Goal: Task Accomplishment & Management: Use online tool/utility

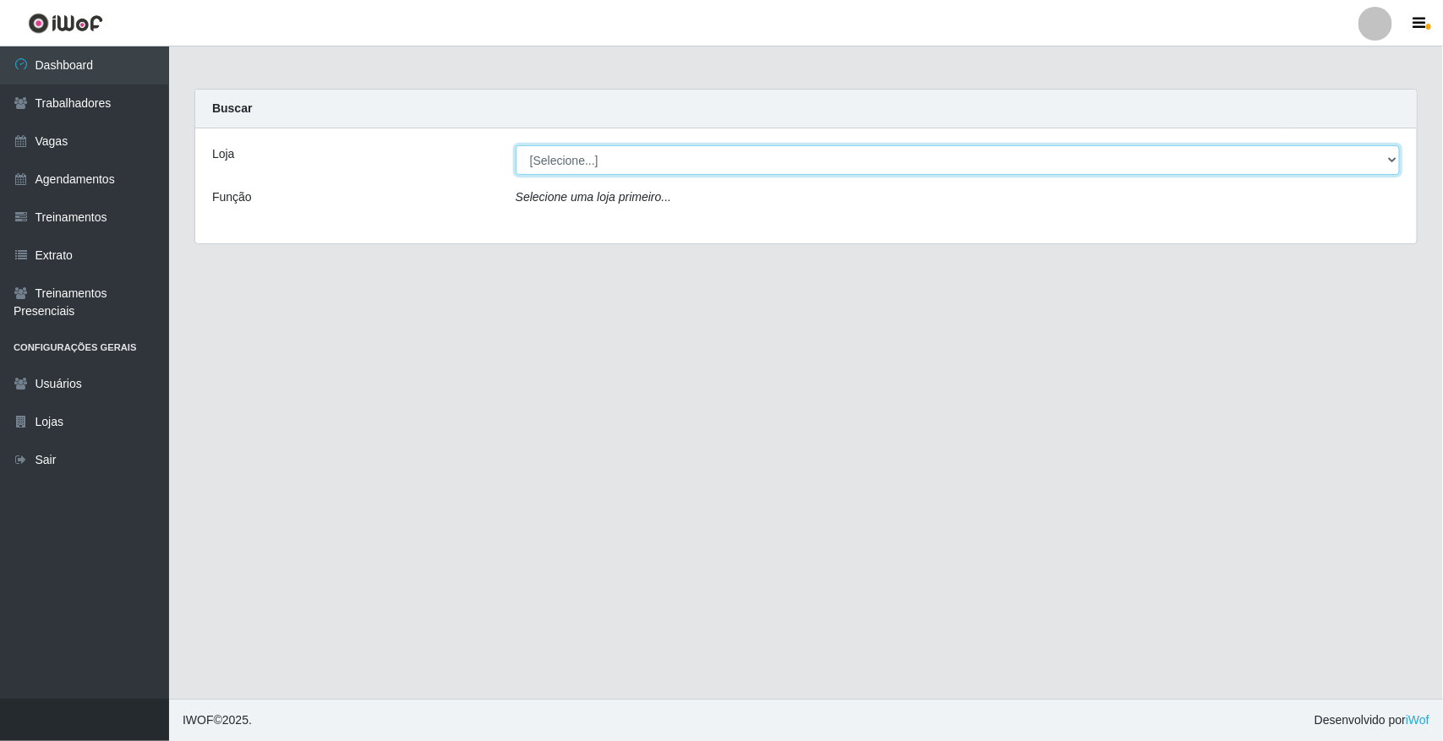
click at [1091, 163] on select "[Selecione...] [GEOGRAPHIC_DATA]" at bounding box center [958, 160] width 884 height 30
select select "65"
click at [516, 145] on select "[Selecione...] [GEOGRAPHIC_DATA]" at bounding box center [958, 160] width 884 height 30
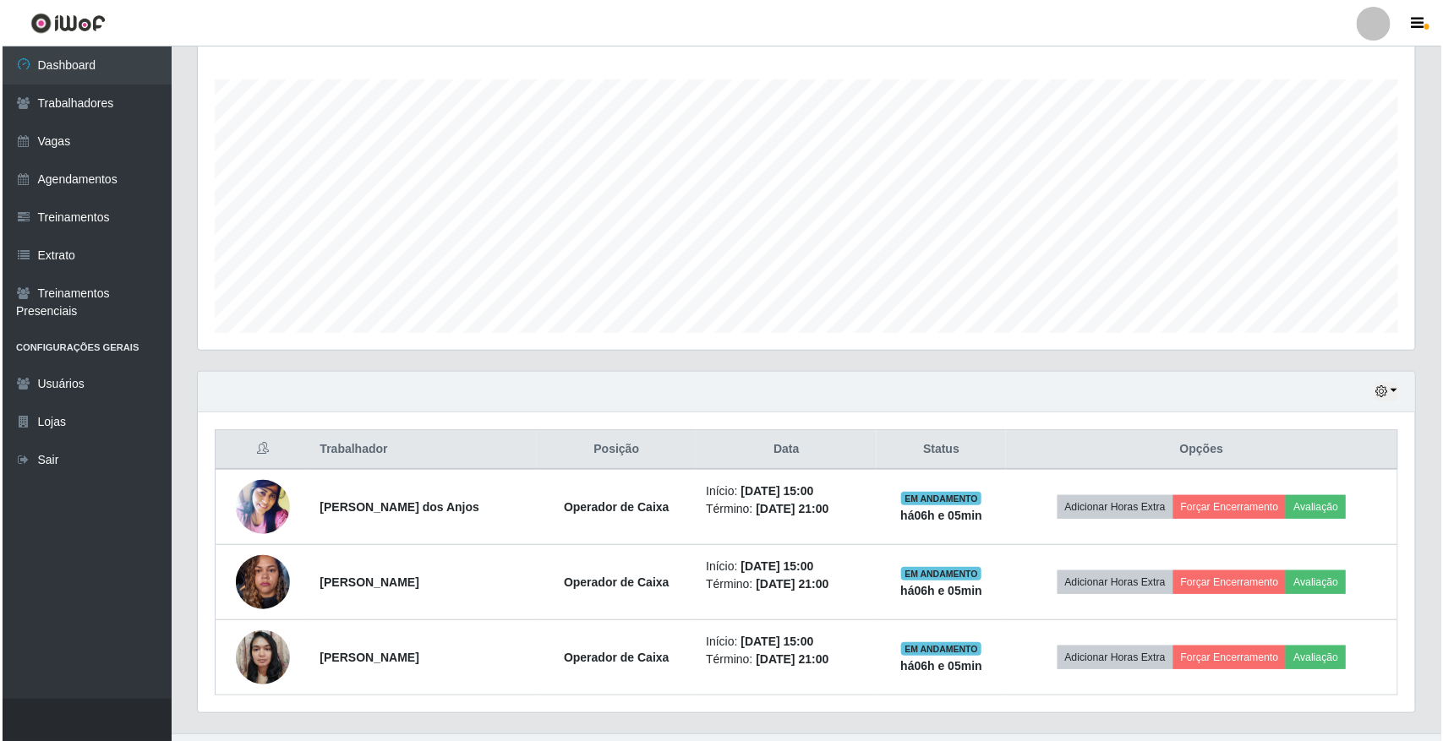
scroll to position [309, 0]
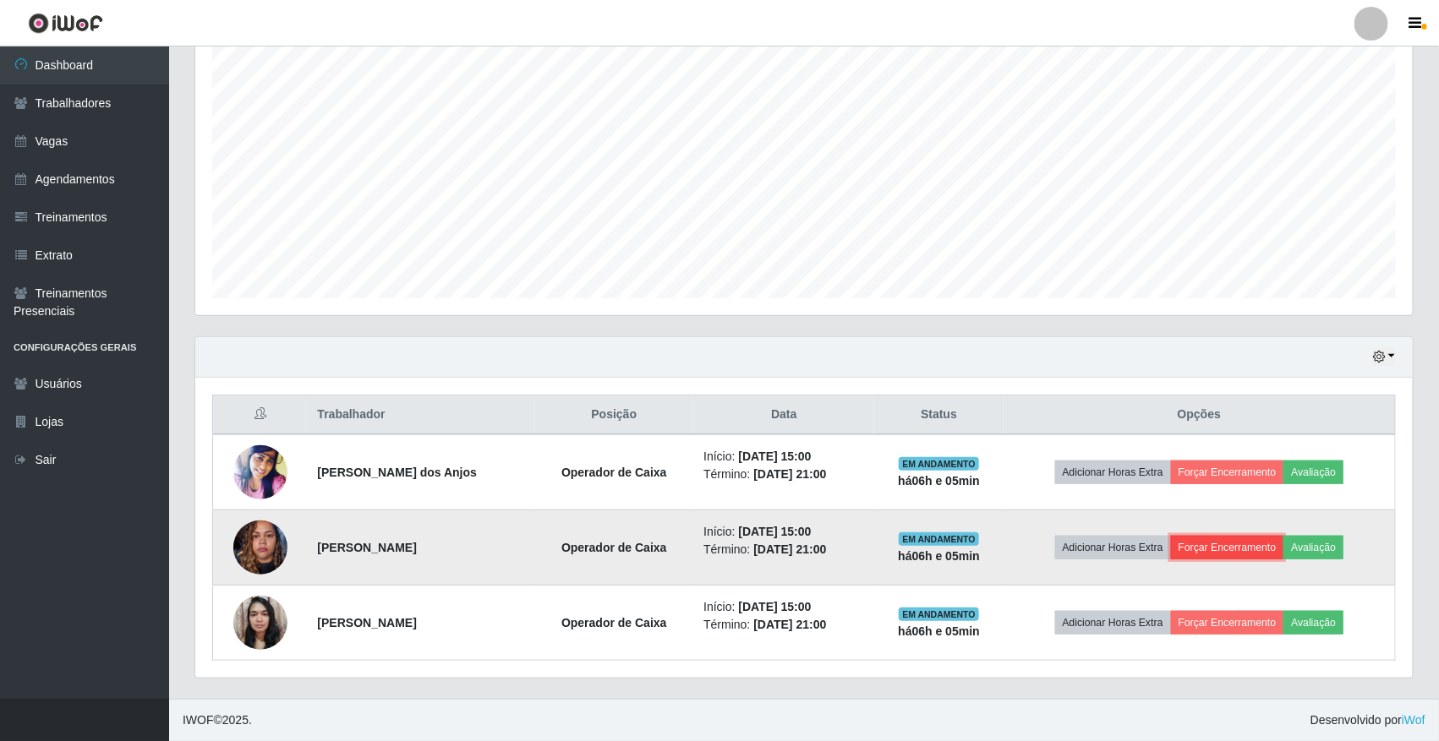
click at [1091, 549] on button "Forçar Encerramento" at bounding box center [1227, 548] width 113 height 24
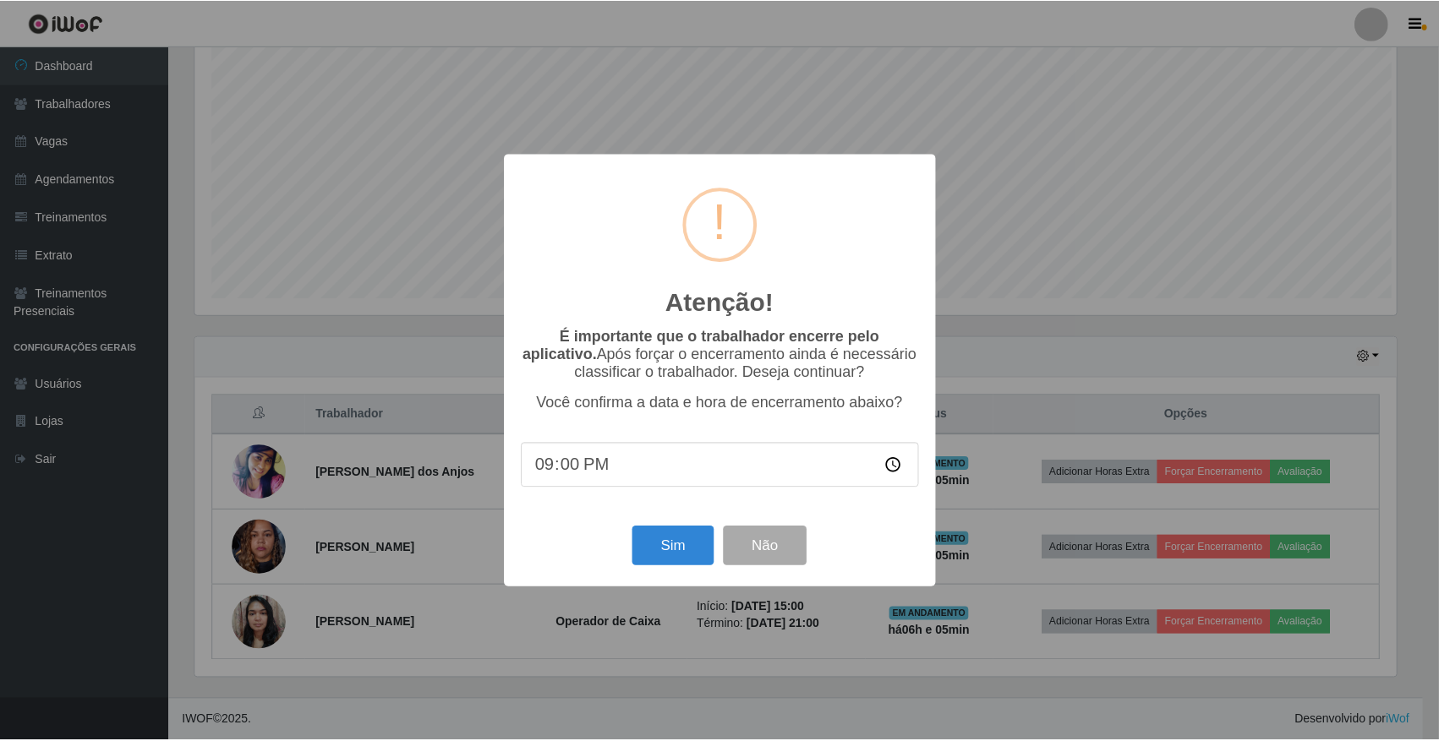
scroll to position [352, 1205]
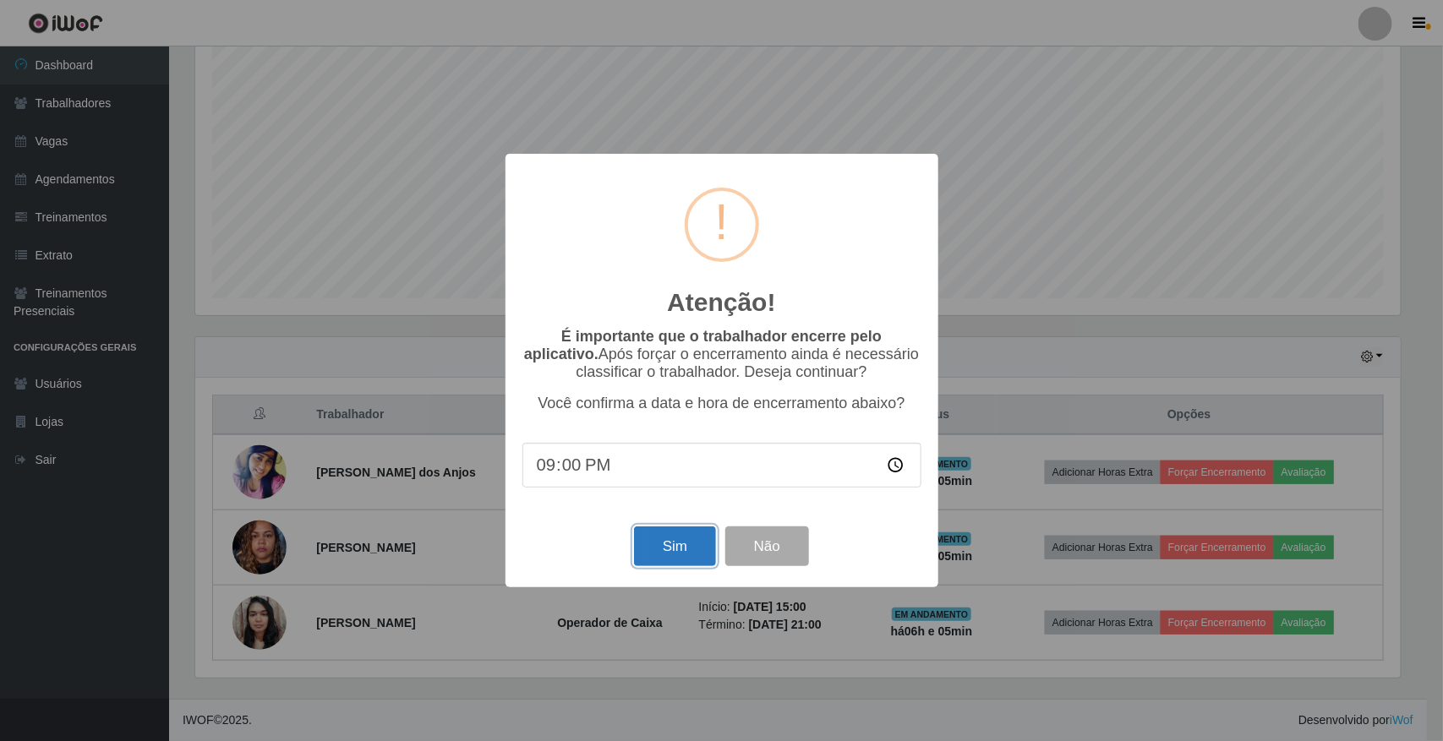
click at [643, 550] on button "Sim" at bounding box center [675, 547] width 82 height 40
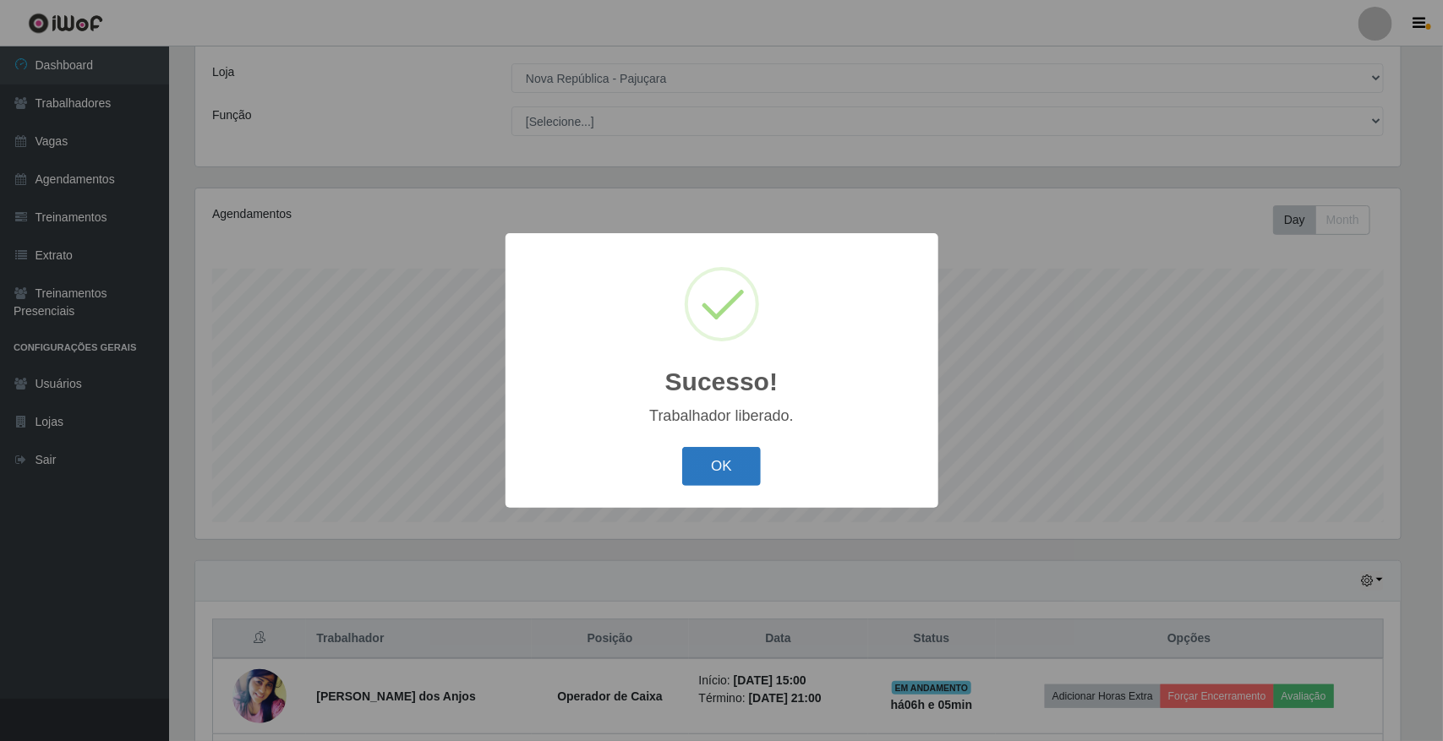
click at [723, 458] on button "OK" at bounding box center [721, 467] width 79 height 40
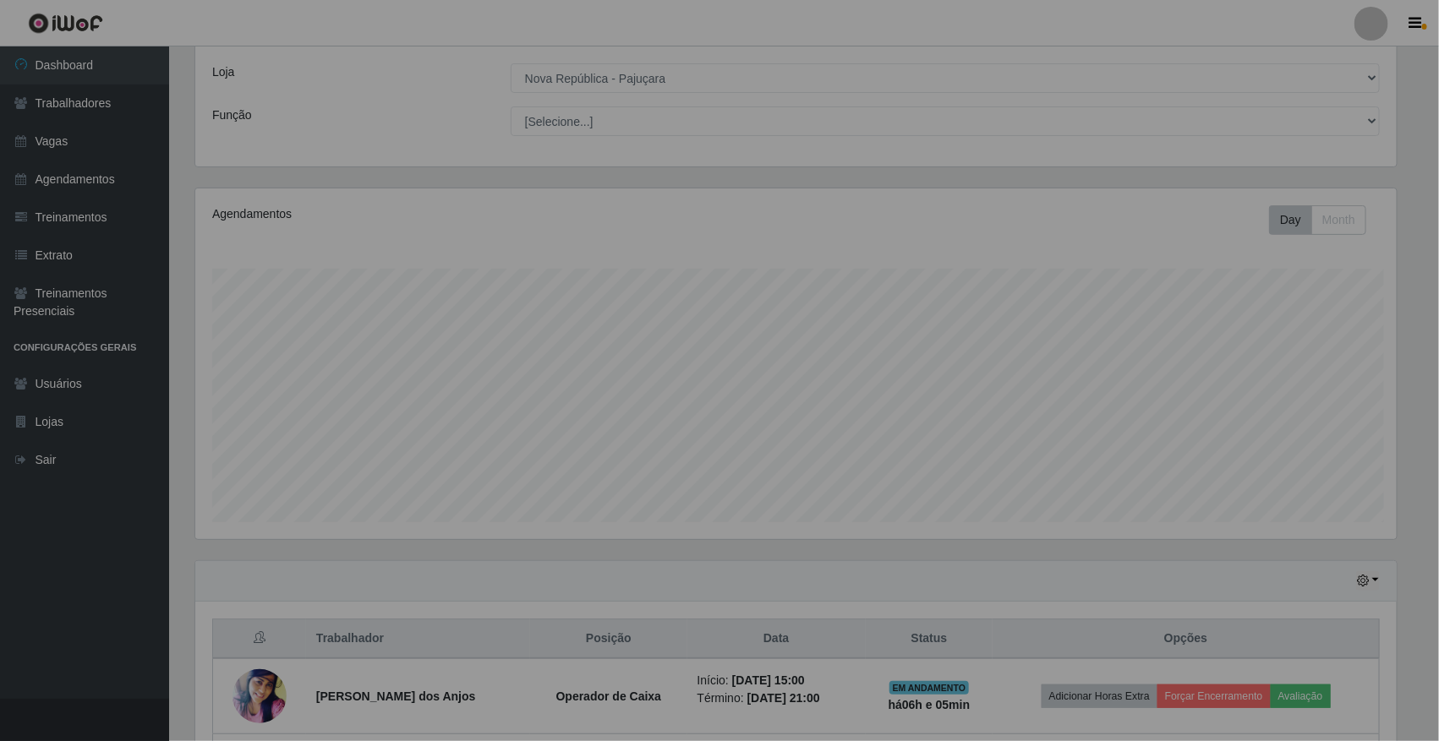
scroll to position [352, 1217]
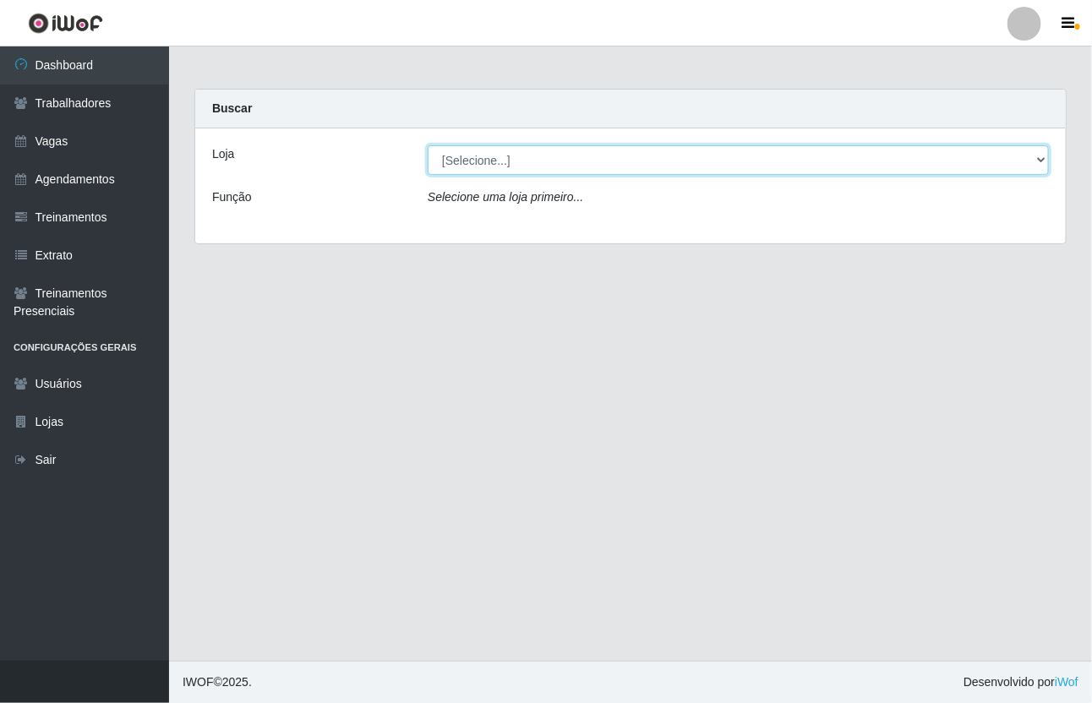
click at [1029, 159] on select "[Selecione...] [GEOGRAPHIC_DATA]" at bounding box center [738, 160] width 621 height 30
select select "65"
click at [428, 145] on select "[Selecione...] [GEOGRAPHIC_DATA]" at bounding box center [738, 160] width 621 height 30
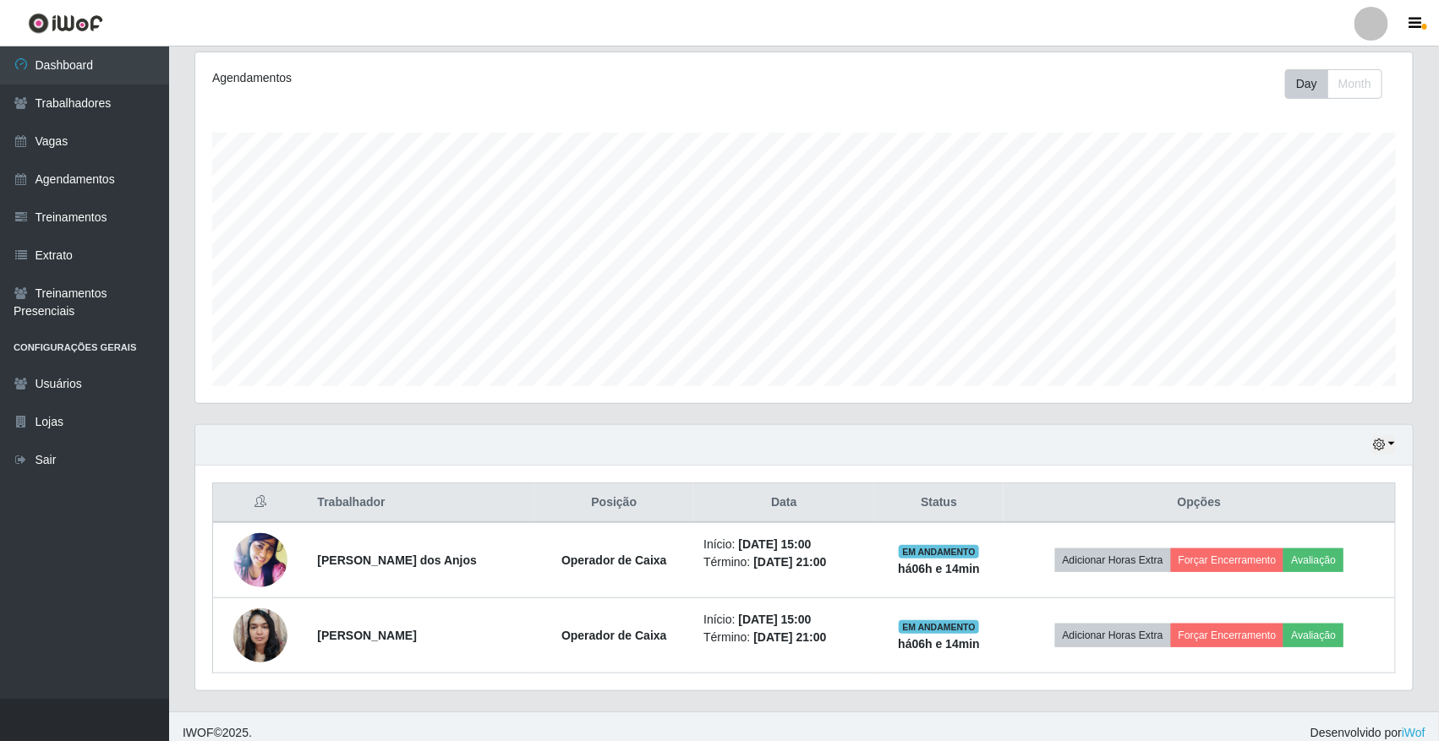
scroll to position [228, 0]
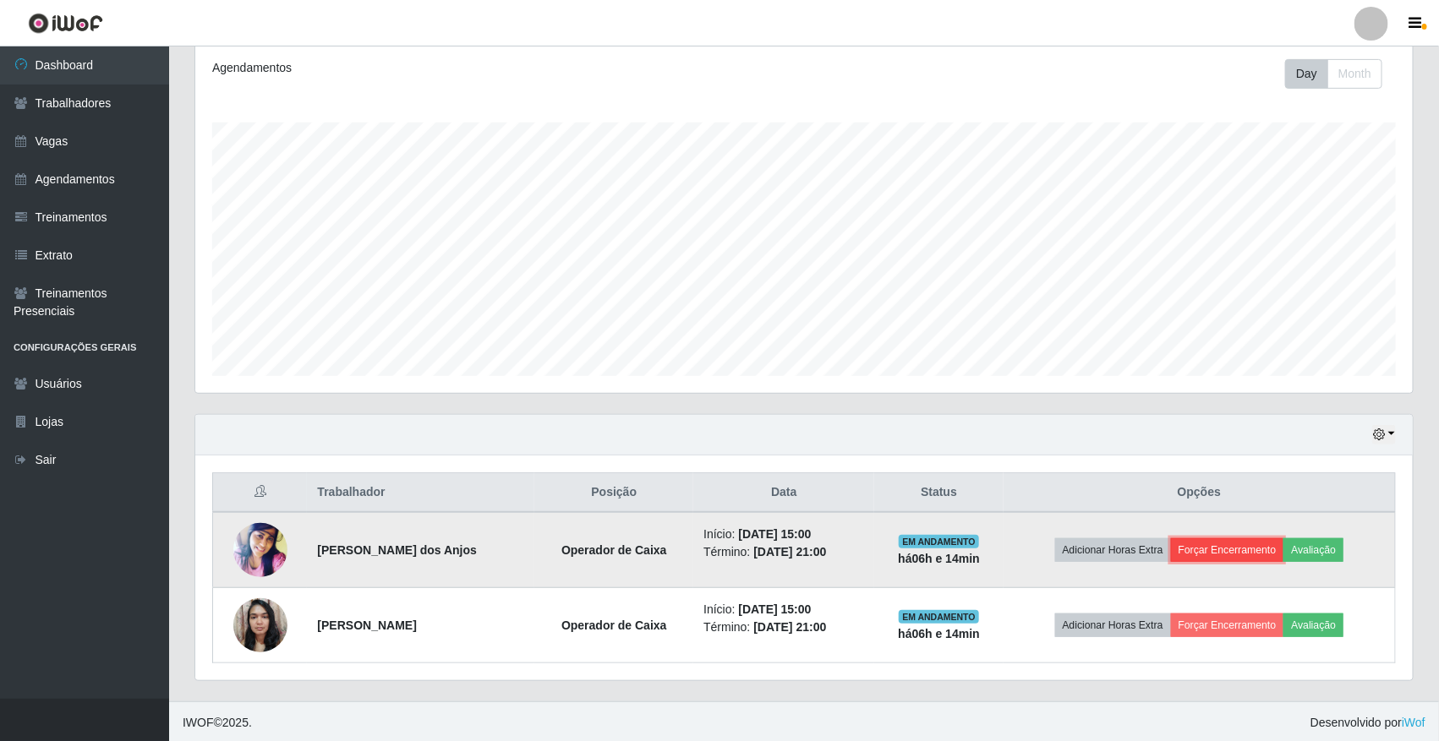
click at [1091, 539] on button "Forçar Encerramento" at bounding box center [1227, 550] width 113 height 24
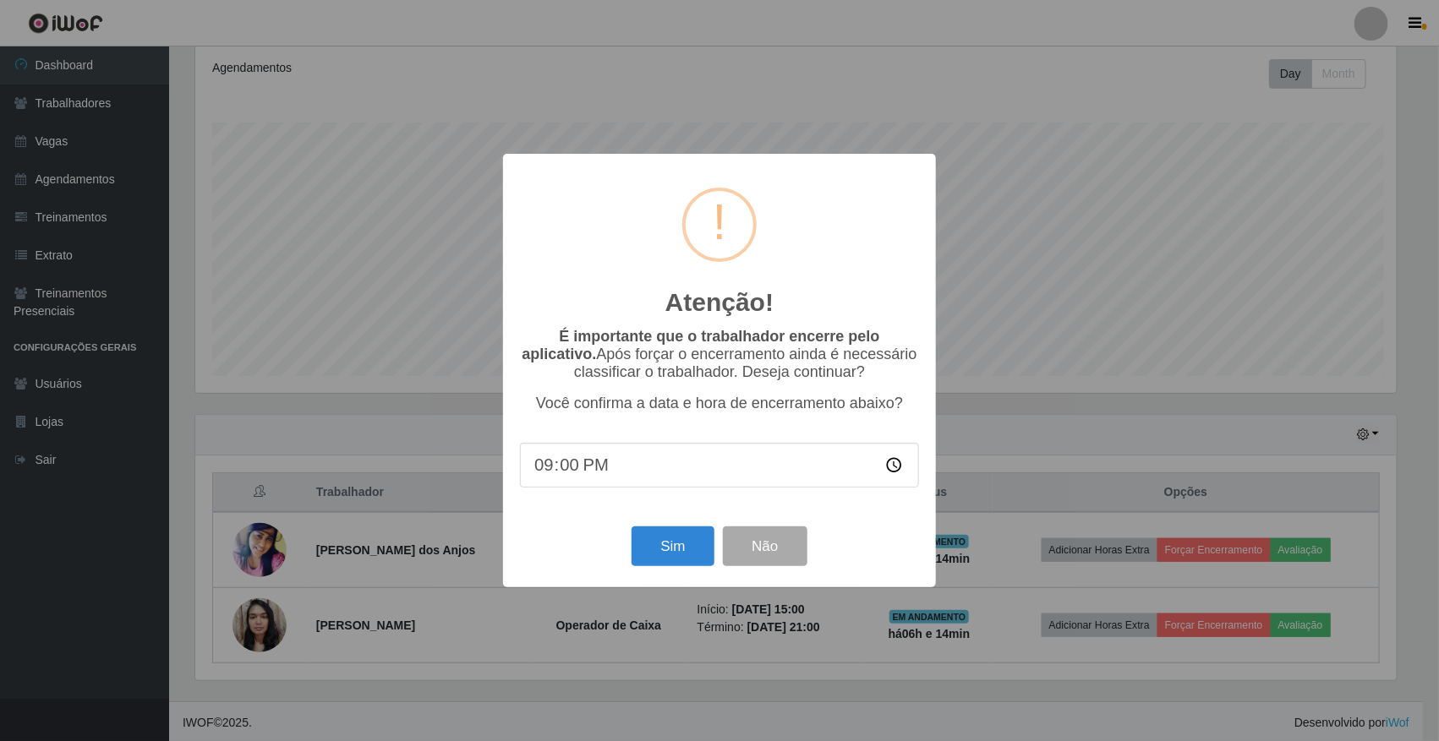
scroll to position [352, 1205]
click at [652, 539] on button "Sim" at bounding box center [675, 547] width 82 height 40
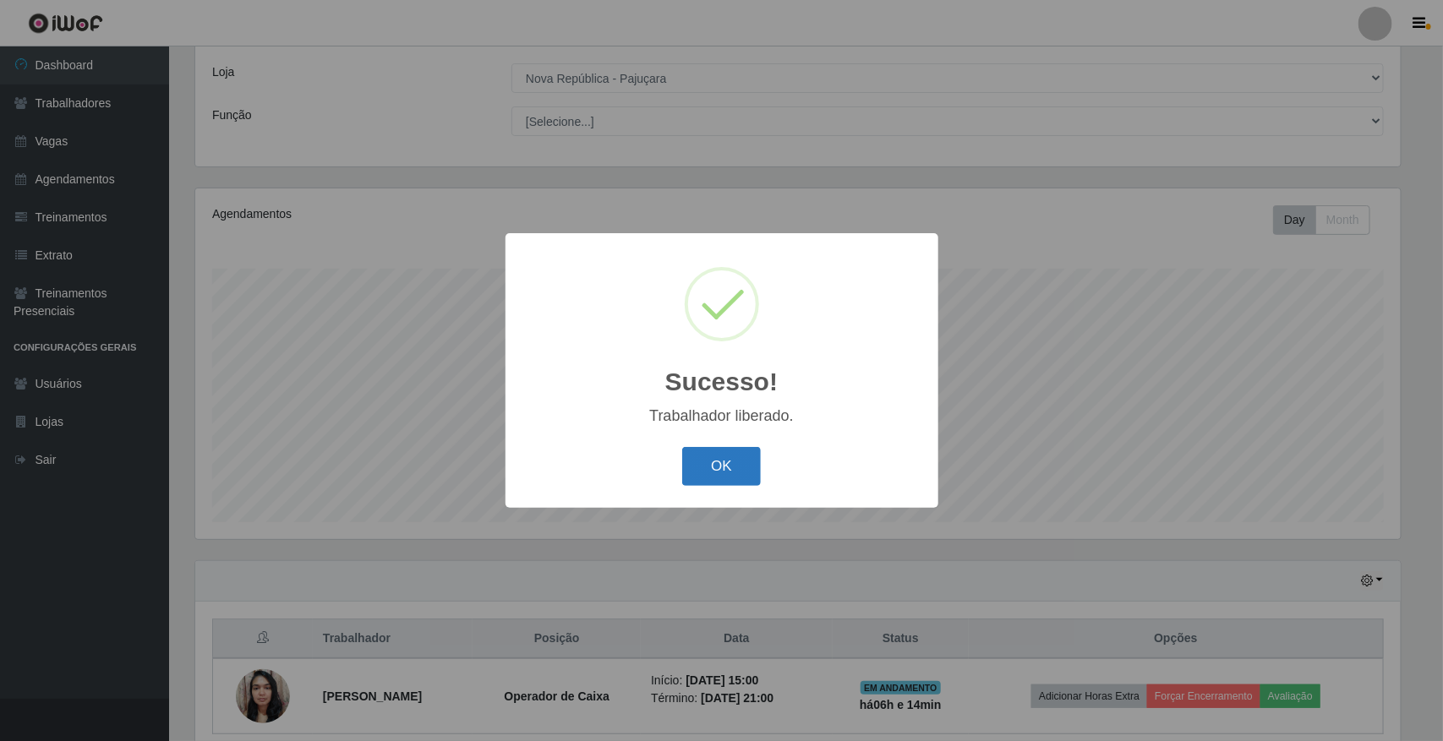
click at [719, 471] on button "OK" at bounding box center [721, 467] width 79 height 40
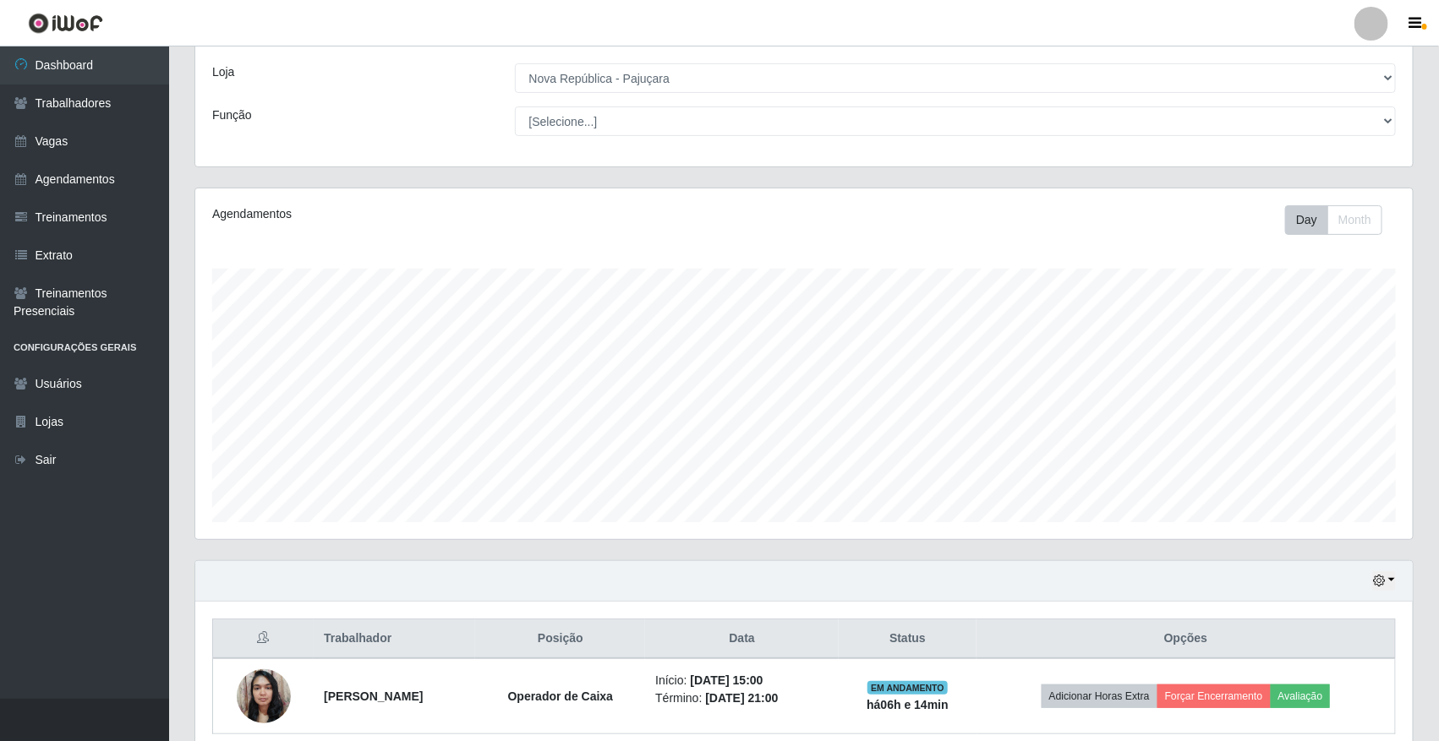
scroll to position [157, 0]
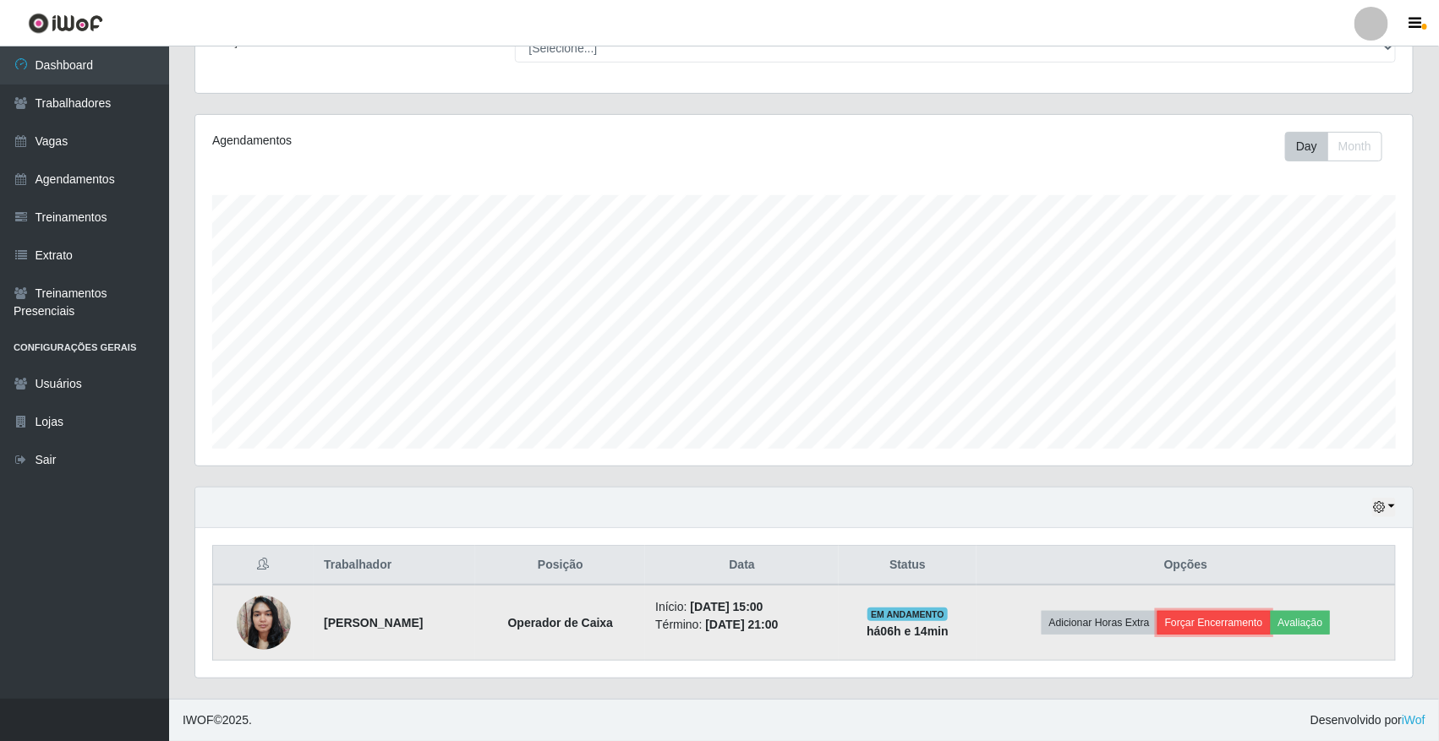
click at [1091, 614] on button "Forçar Encerramento" at bounding box center [1213, 623] width 113 height 24
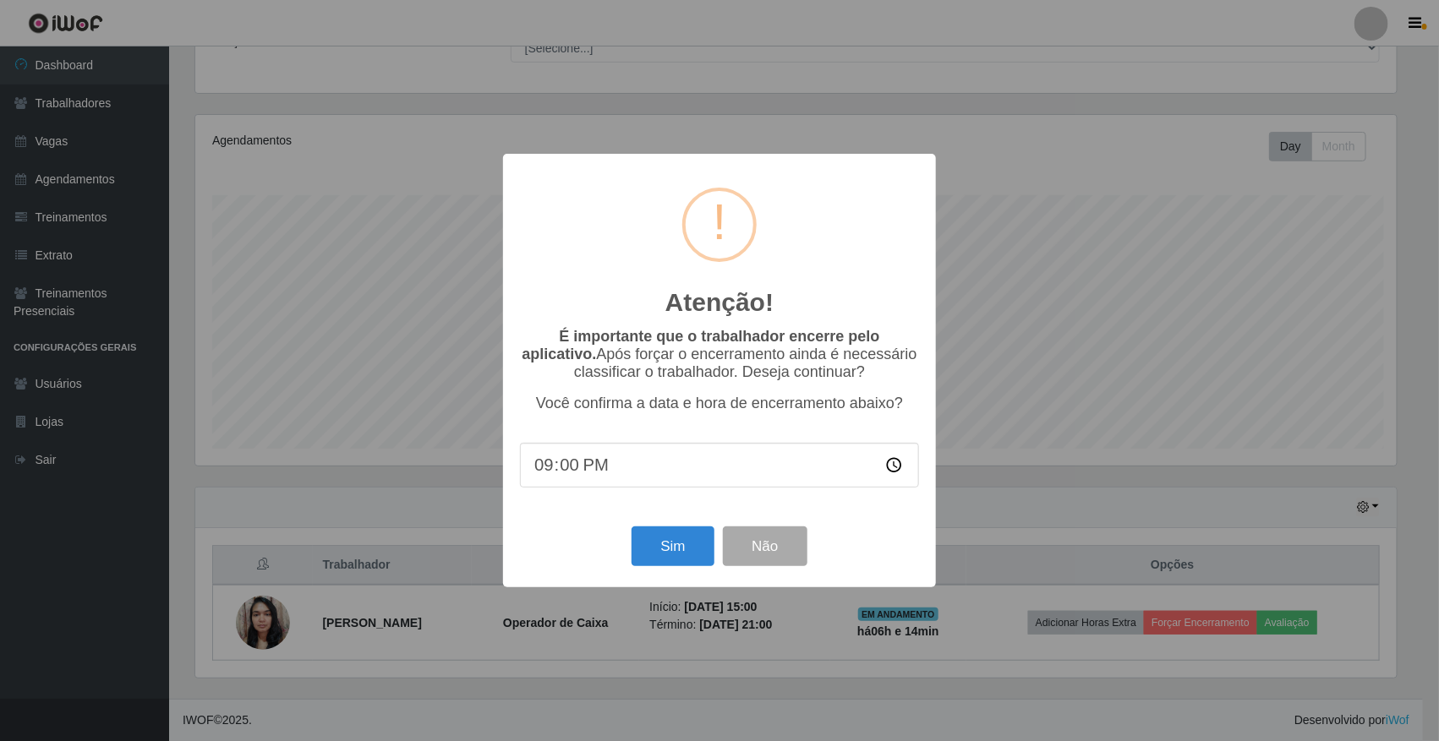
scroll to position [352, 1205]
click at [687, 554] on button "Sim" at bounding box center [675, 547] width 82 height 40
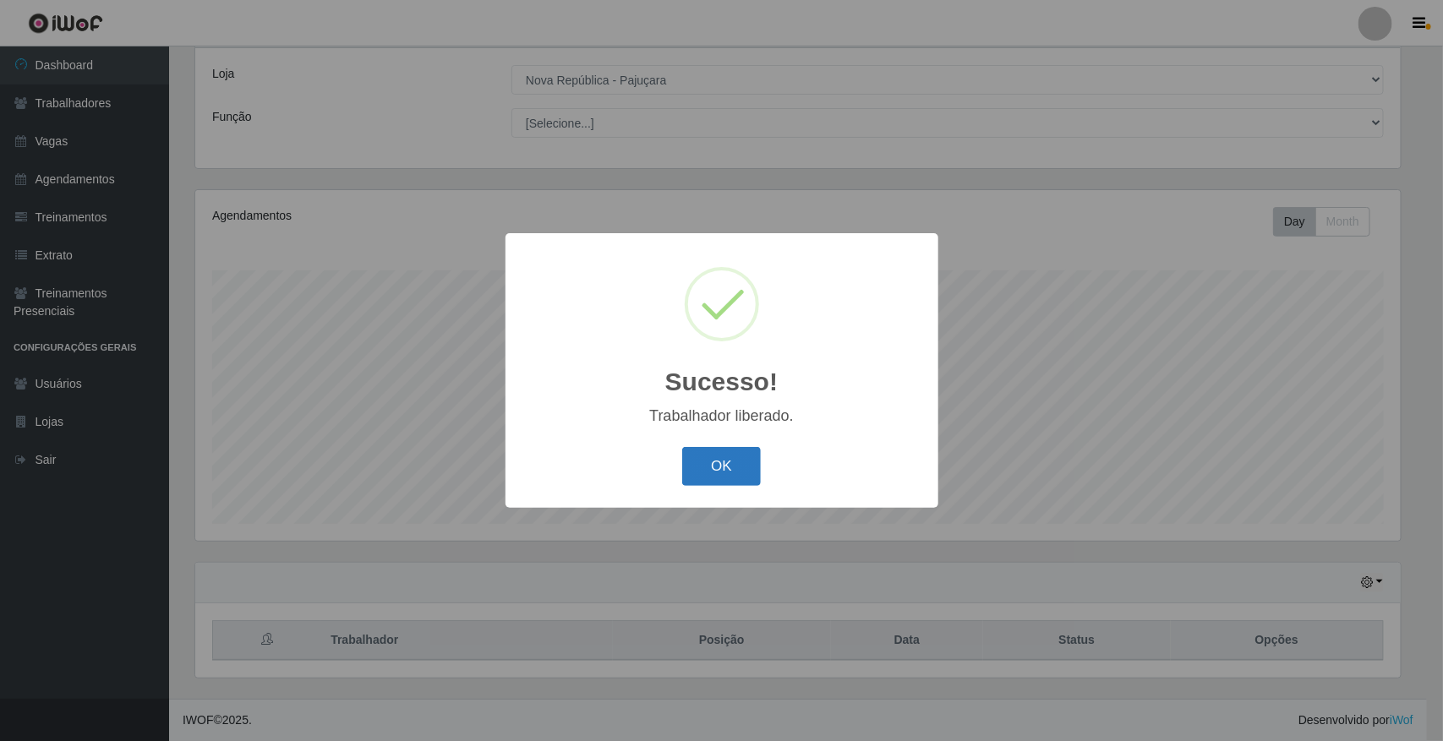
click at [740, 465] on button "OK" at bounding box center [721, 467] width 79 height 40
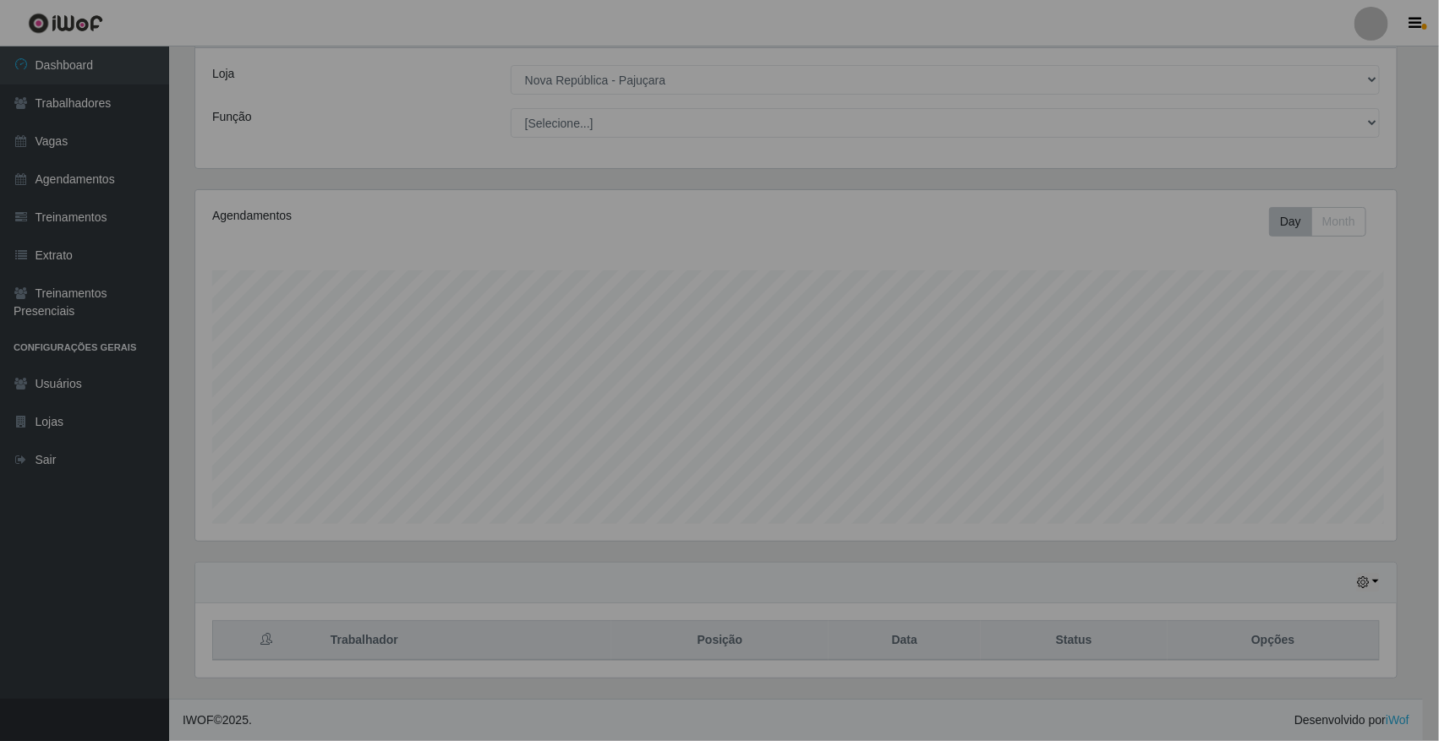
scroll to position [352, 1217]
